Goal: Information Seeking & Learning: Learn about a topic

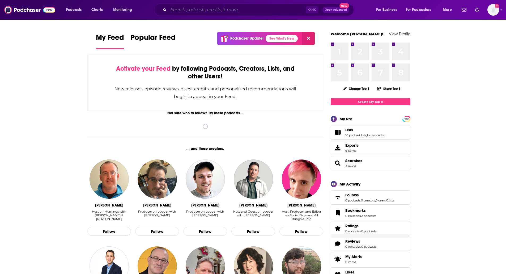
click at [249, 13] on input "Search podcasts, credits, & more..." at bounding box center [237, 10] width 137 height 8
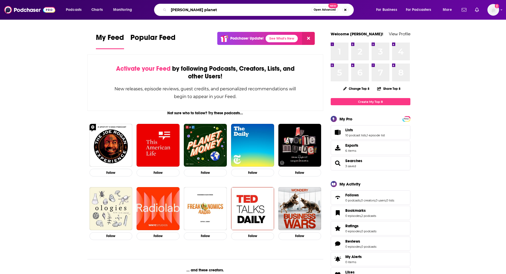
type input "[PERSON_NAME] planet"
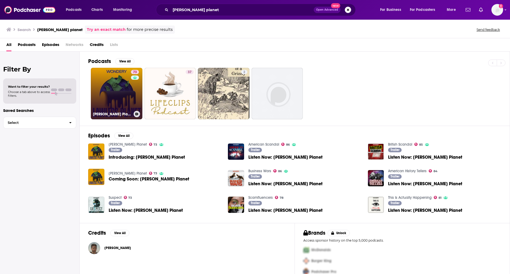
click at [124, 97] on link "73 [PERSON_NAME] Planet" at bounding box center [116, 93] width 51 height 51
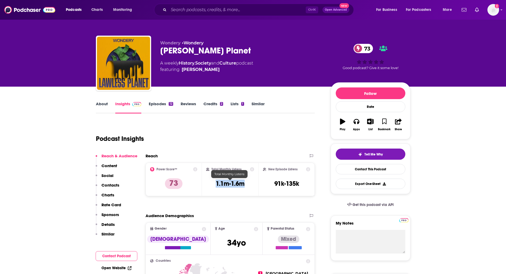
drag, startPoint x: 248, startPoint y: 186, endPoint x: 216, endPoint y: 185, distance: 32.1
click at [216, 185] on div "Total Monthly Listens 1.1m-1.6m" at bounding box center [230, 179] width 48 height 24
copy h3 "1.1m-1.6m"
click at [104, 105] on link "About" at bounding box center [102, 107] width 12 height 12
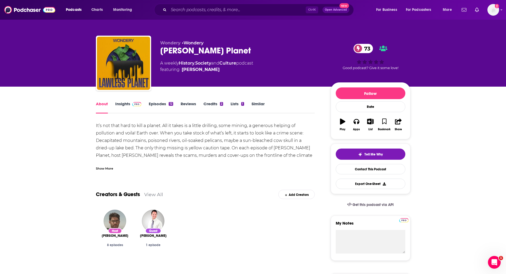
click at [196, 53] on div "[PERSON_NAME] Planet 73" at bounding box center [241, 50] width 162 height 10
